Goal: Information Seeking & Learning: Learn about a topic

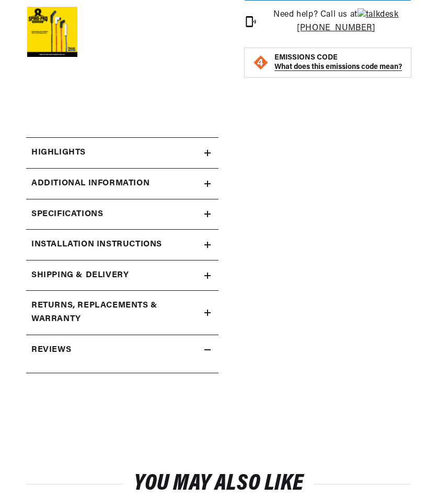
click at [79, 272] on h2 "Shipping & Delivery" at bounding box center [79, 276] width 97 height 14
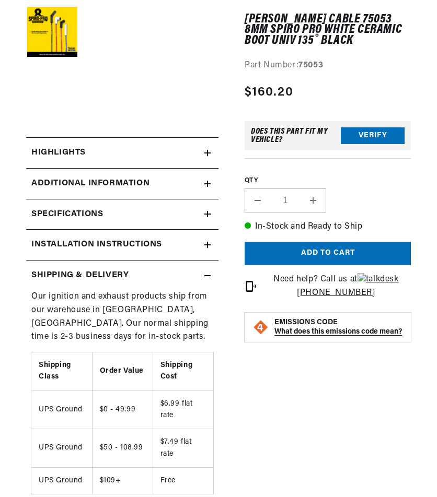
scroll to position [418, 0]
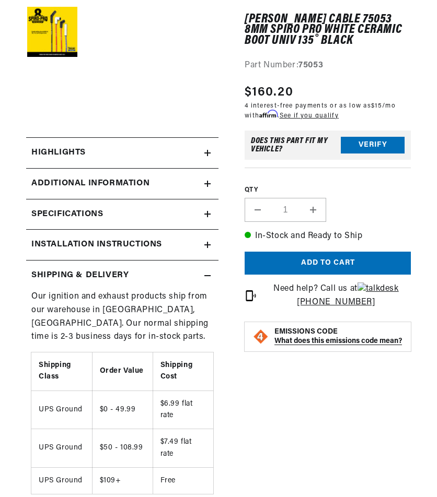
click at [102, 259] on summary "Installation instructions" at bounding box center [122, 245] width 192 height 30
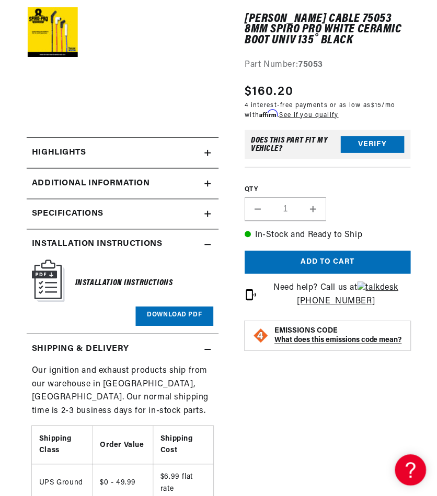
scroll to position [0, 0]
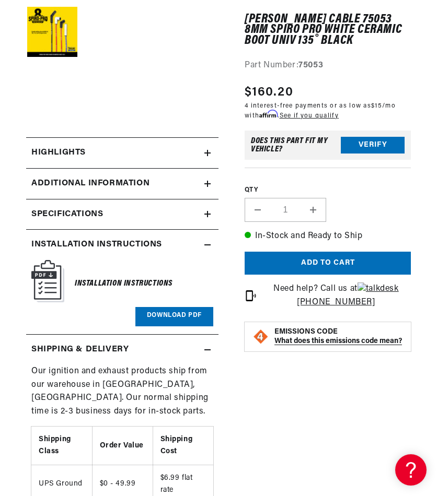
click at [124, 240] on h2 "Installation instructions" at bounding box center [96, 245] width 131 height 14
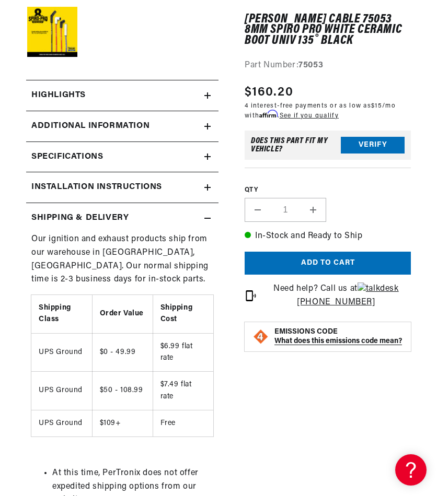
click at [124, 223] on h2 "Shipping & Delivery" at bounding box center [79, 219] width 97 height 14
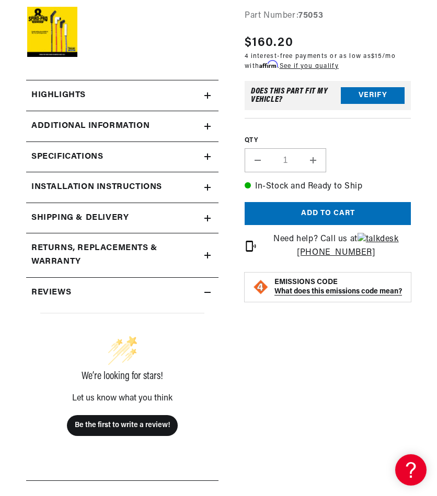
click at [130, 161] on div "Specifications" at bounding box center [115, 157] width 178 height 14
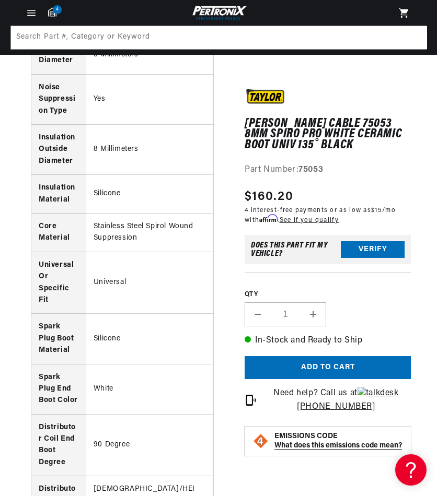
click at [385, 72] on div "[PERSON_NAME] Cable 75053 8mm Spiro Pro White Ceramic Boot Univ 135˚ Black [PER…" at bounding box center [314, 200] width 192 height 1588
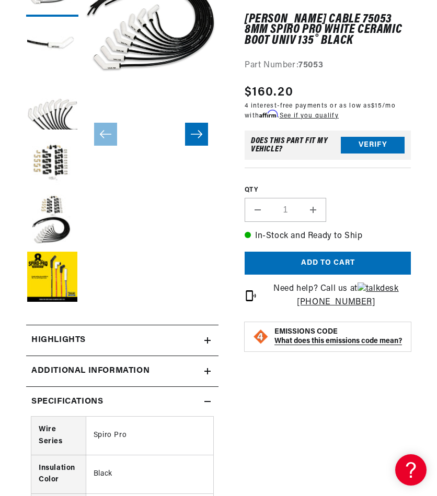
scroll to position [209, 0]
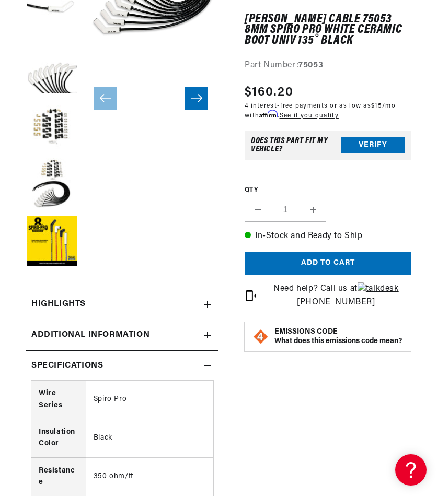
click at [130, 350] on summary "Additional Information" at bounding box center [122, 335] width 192 height 30
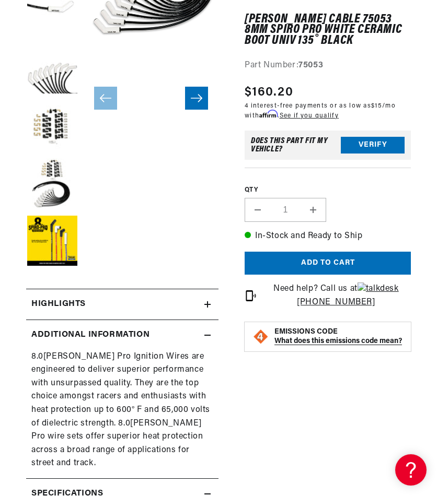
click at [183, 321] on summary "Additional Information" at bounding box center [122, 335] width 192 height 30
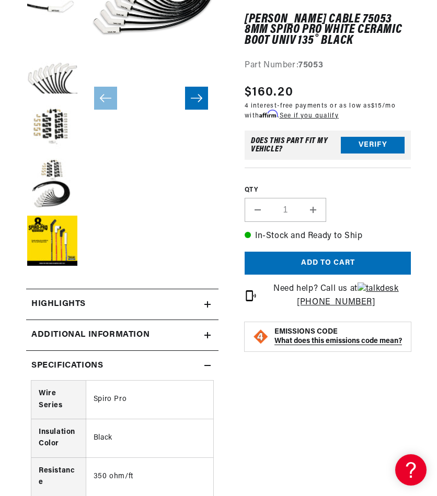
click at [148, 366] on div "Specifications" at bounding box center [115, 366] width 178 height 14
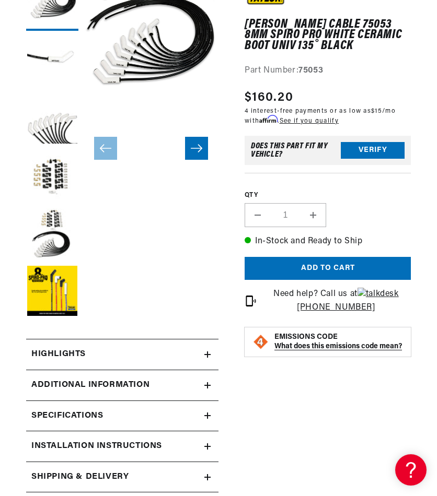
scroll to position [0, 0]
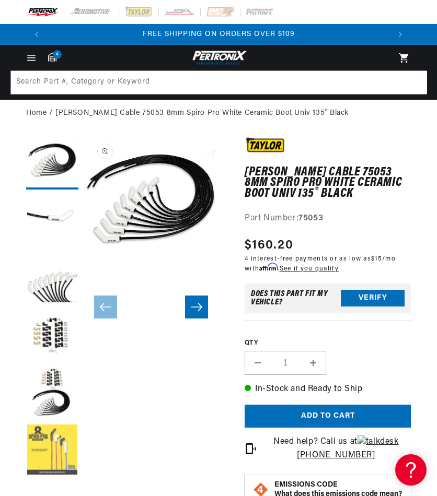
click at [51, 459] on button "Load image 6 in gallery view" at bounding box center [52, 451] width 52 height 52
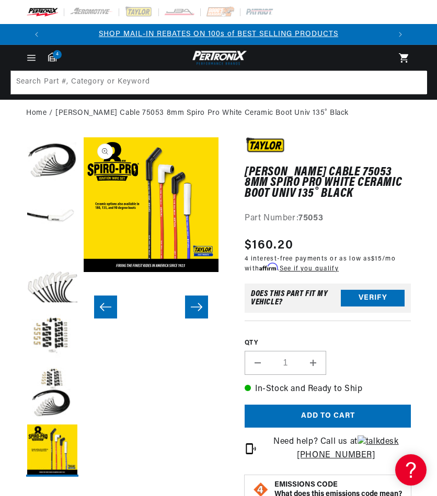
click at [84, 272] on button "Open media 6 in modal" at bounding box center [84, 272] width 0 height 0
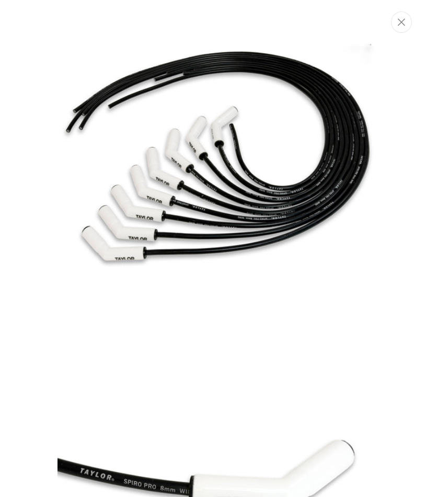
click at [306, 142] on img "Media gallery" at bounding box center [218, 171] width 323 height 323
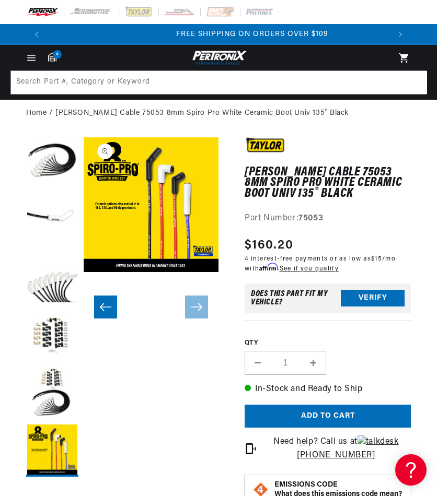
scroll to position [0, 343]
